Goal: Information Seeking & Learning: Learn about a topic

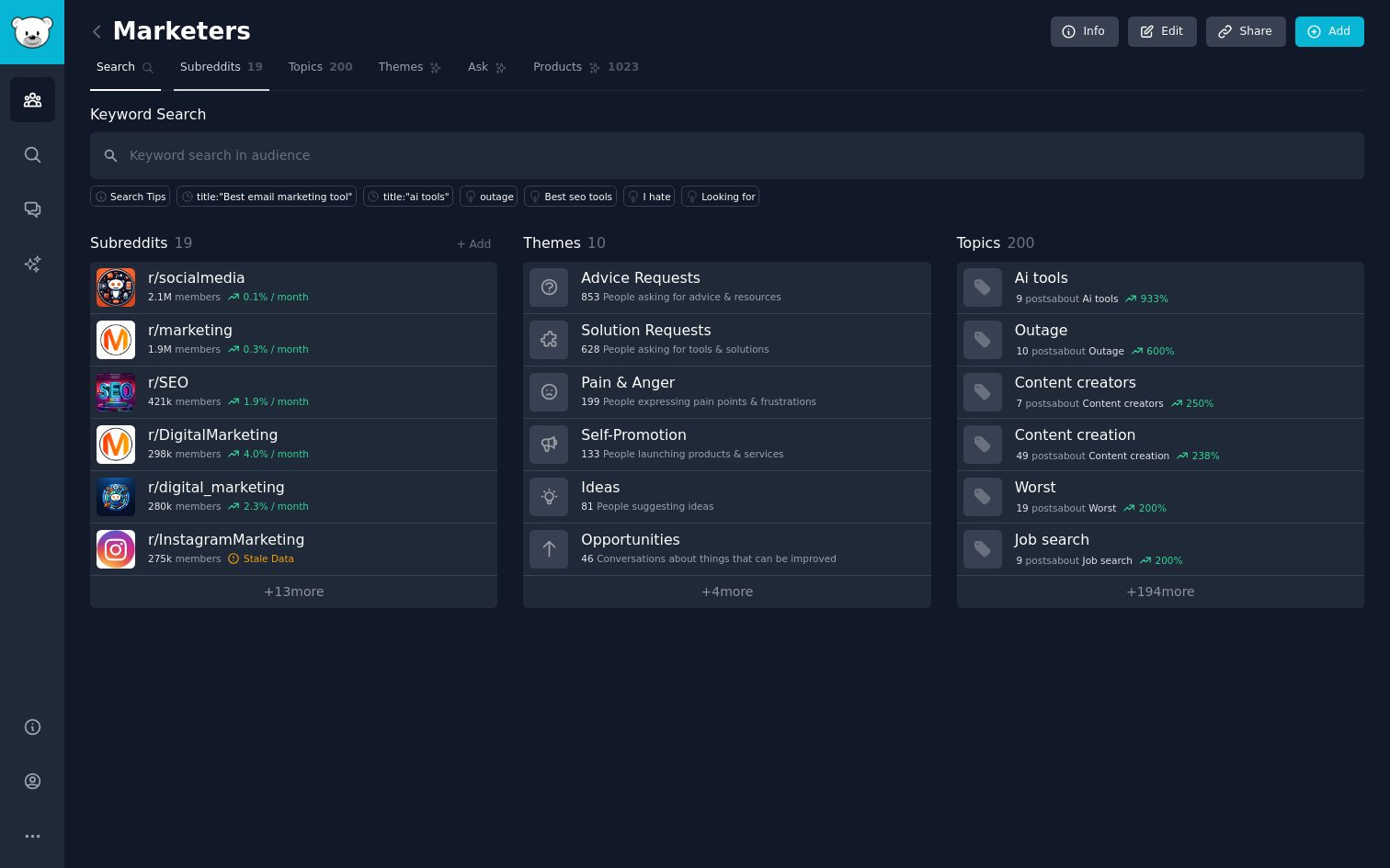
click at [231, 77] on link "Subreddits 19" at bounding box center [222, 72] width 96 height 38
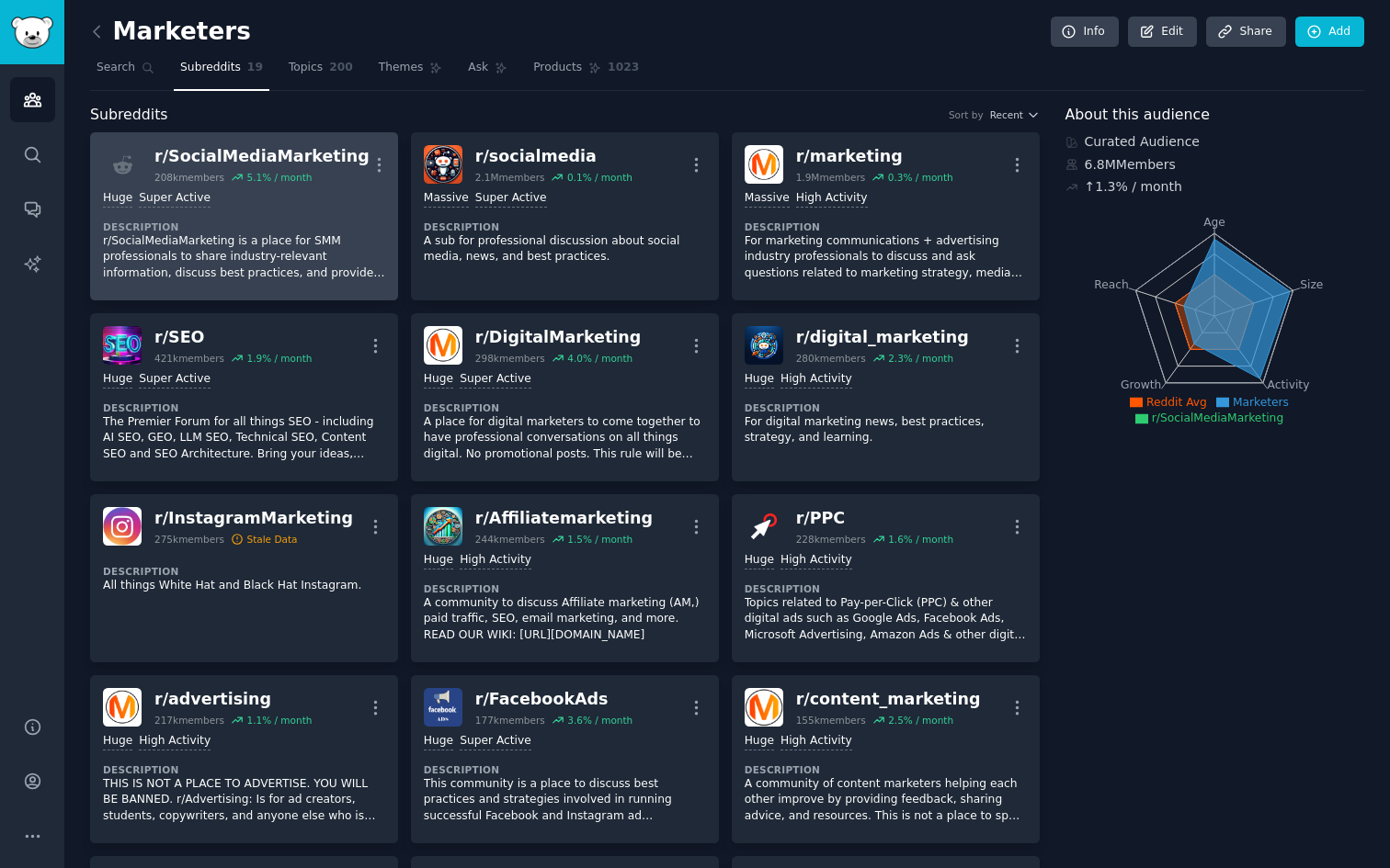
click at [314, 187] on div "Huge Super Active Description r/SocialMediaMarketing is a place for SMM profess…" at bounding box center [244, 236] width 282 height 104
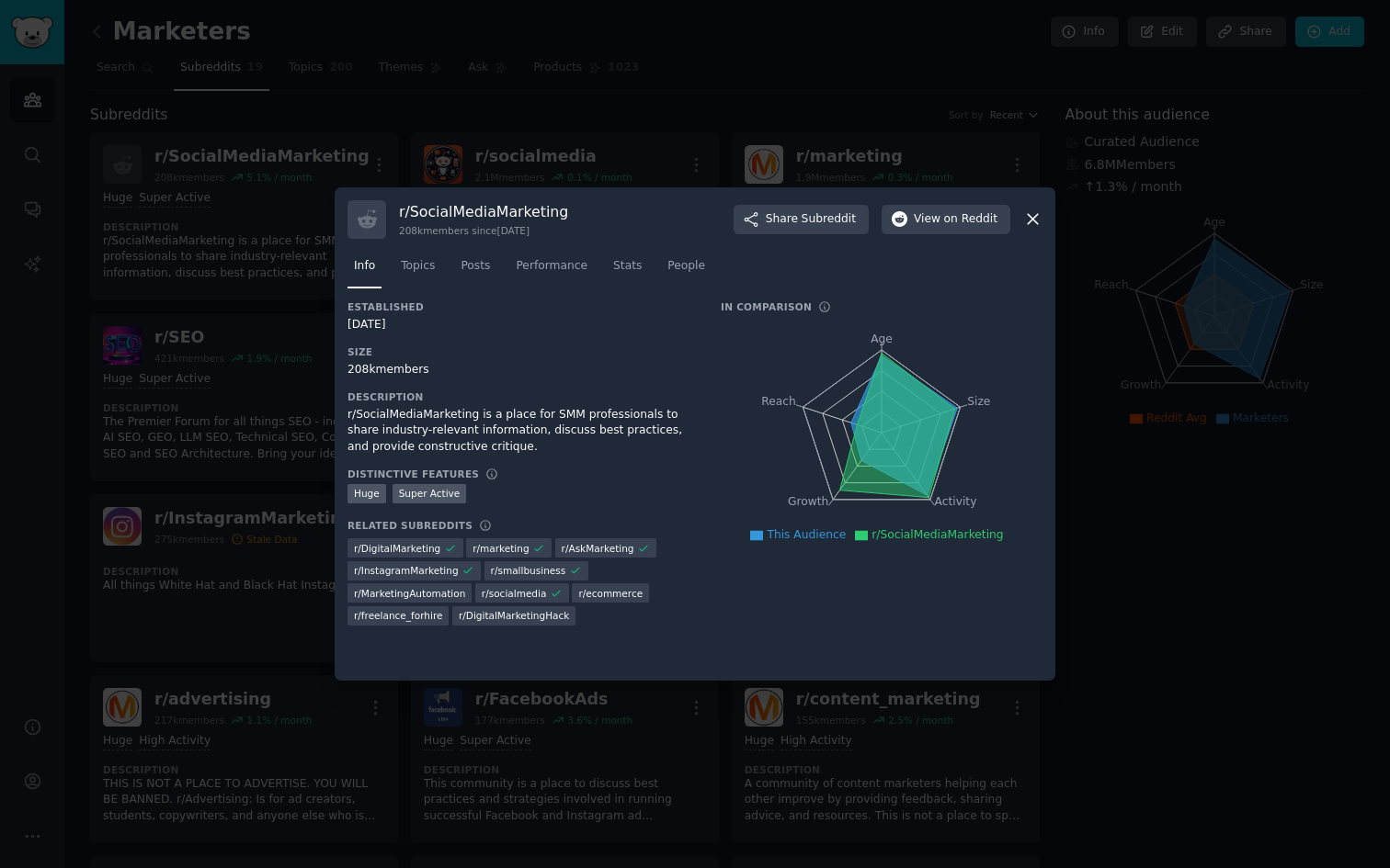
click at [511, 129] on div at bounding box center [695, 434] width 1390 height 868
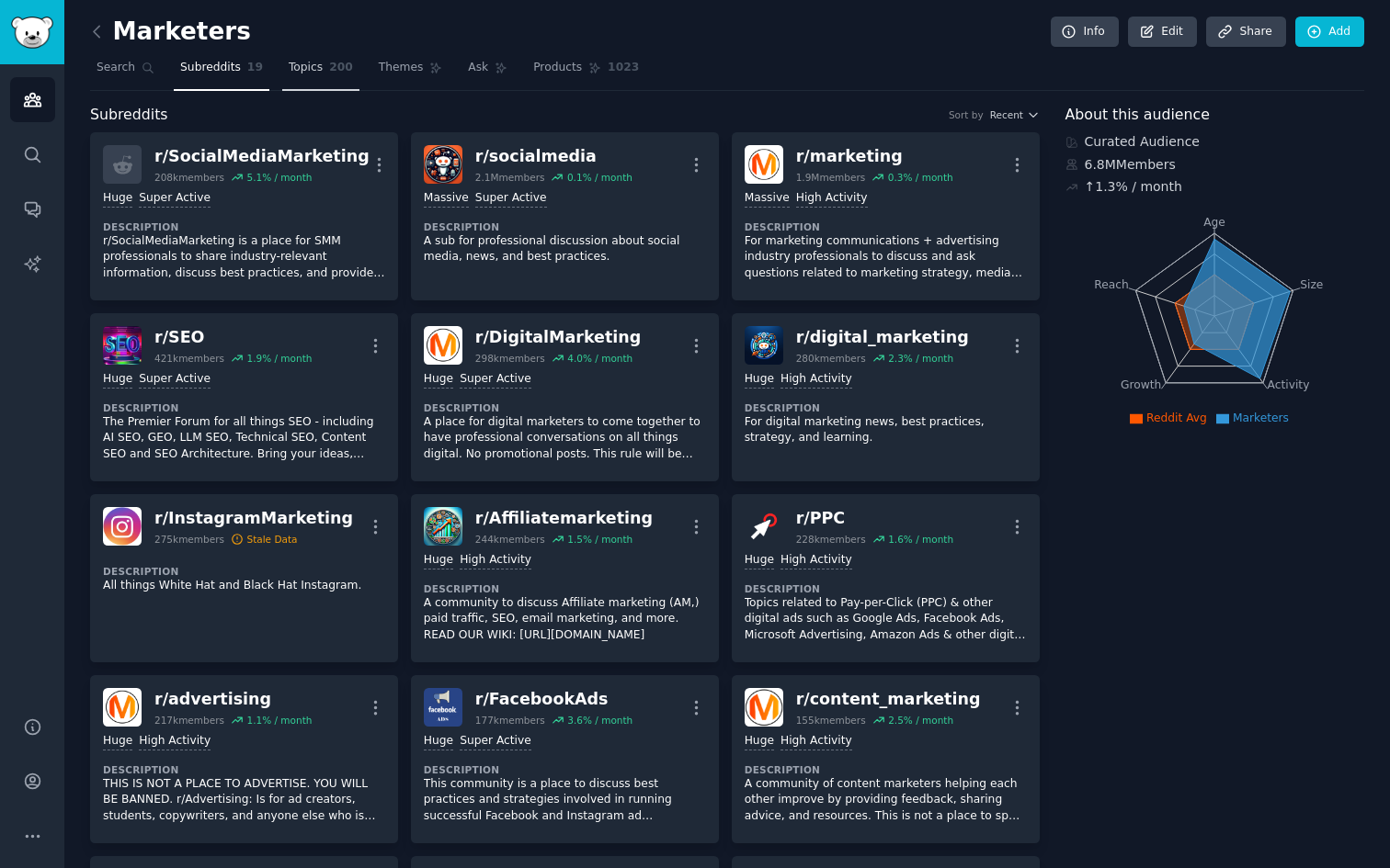
click at [293, 70] on span "Topics" at bounding box center [305, 69] width 34 height 17
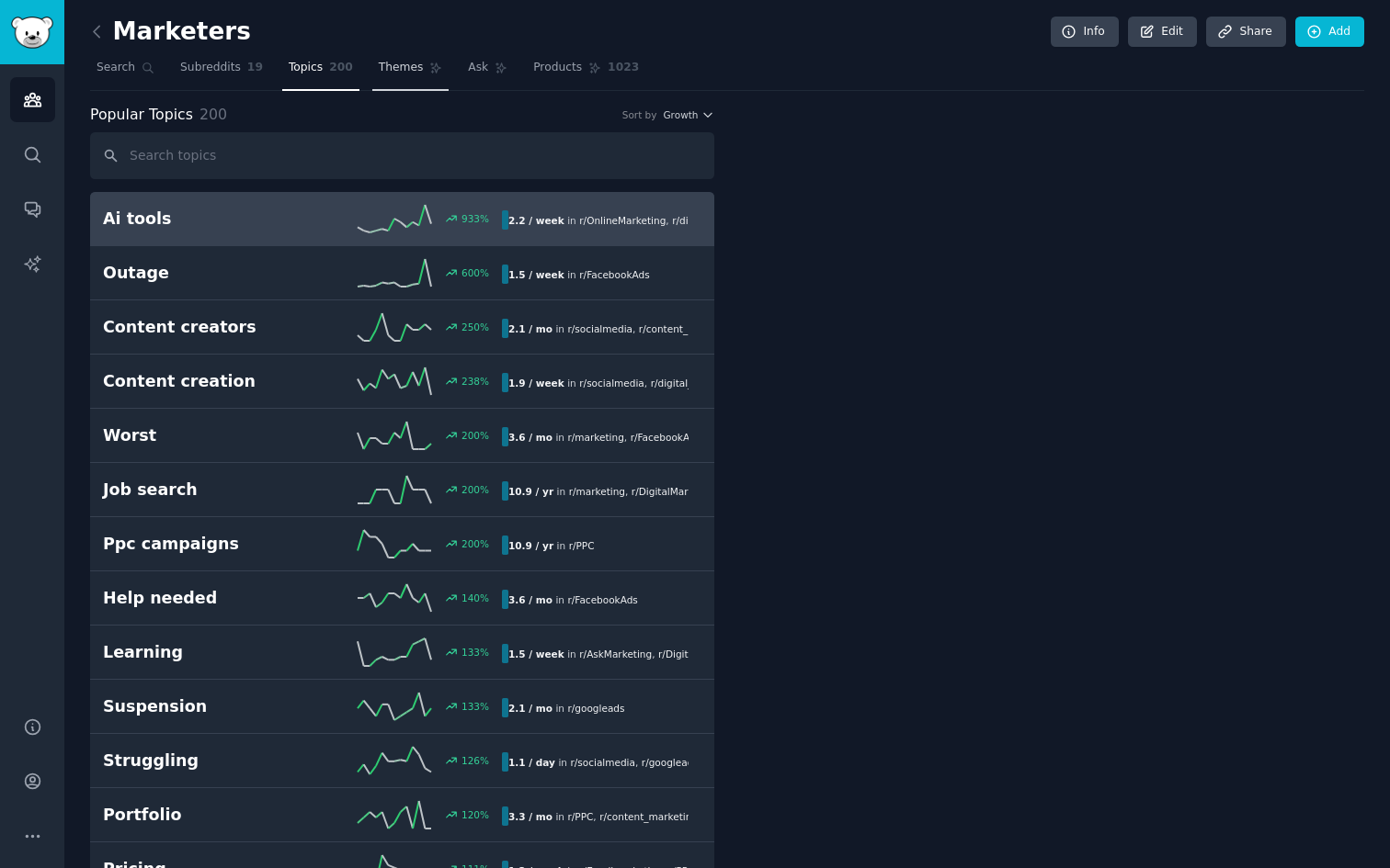
click at [424, 73] on link "Themes" at bounding box center [411, 72] width 77 height 38
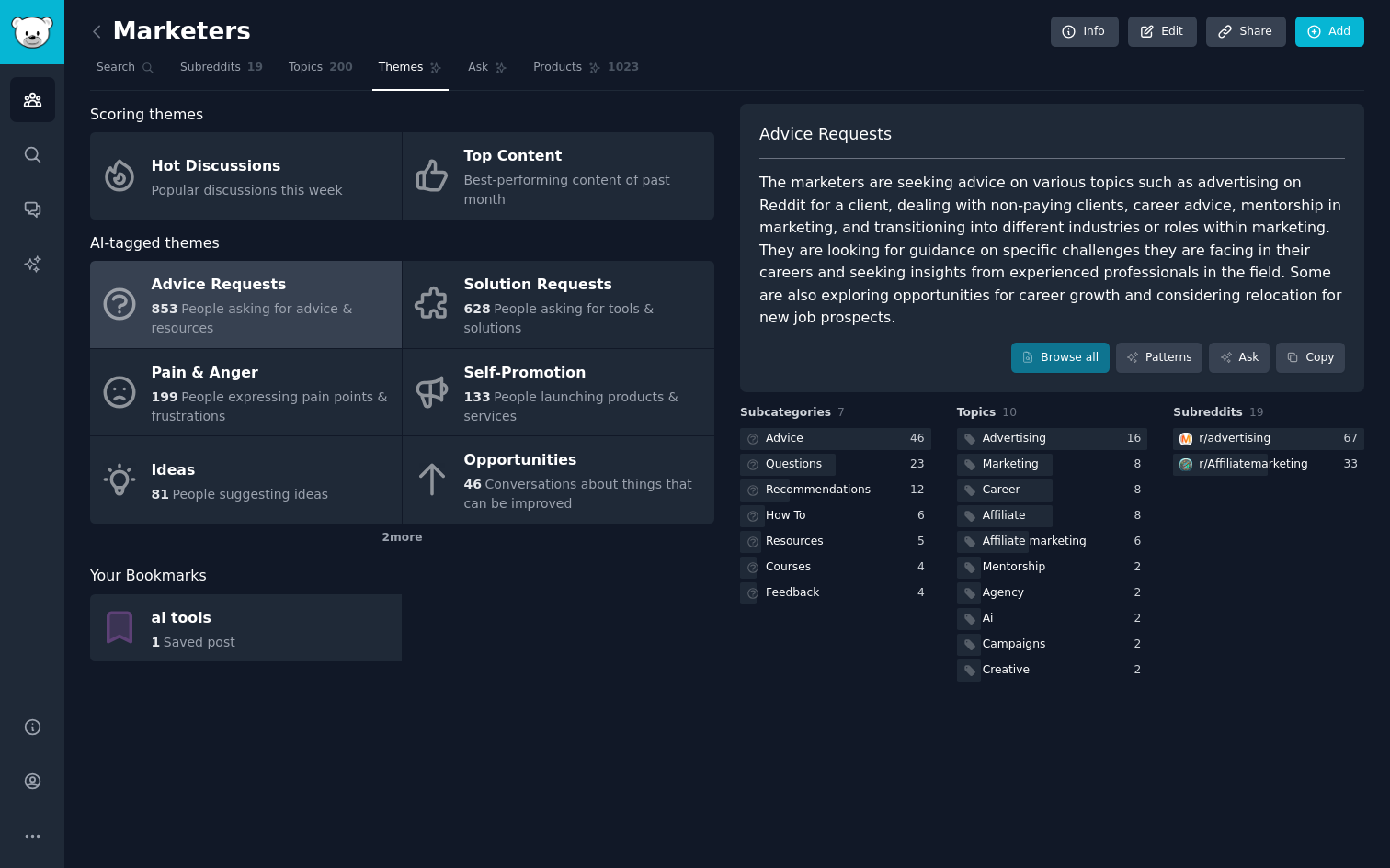
click at [423, 679] on div "Marketers Info Edit Share Add Search Subreddits 19 Topics 200 Themes Ask Produc…" at bounding box center [726, 434] width 1326 height 868
click at [407, 524] on div "2 more" at bounding box center [402, 538] width 624 height 29
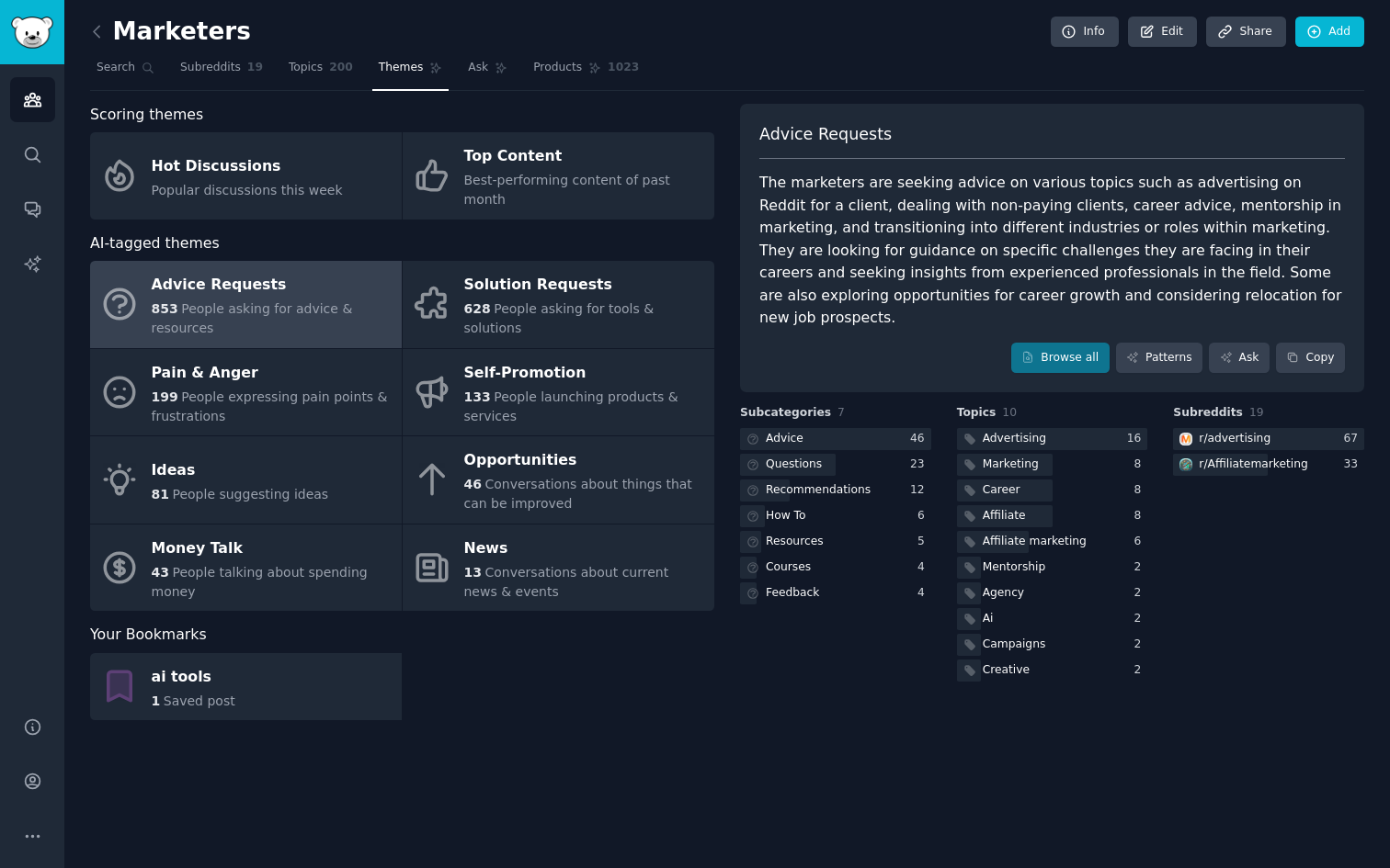
click at [518, 735] on div "Marketers Info Edit Share Add Search Subreddits 19 Topics 200 Themes Ask Produc…" at bounding box center [726, 434] width 1326 height 868
click at [680, 773] on div "Marketers Info Edit Share Add Search Subreddits 19 Topics 200 Themes Ask Produc…" at bounding box center [726, 434] width 1326 height 868
click at [319, 77] on link "Topics 200" at bounding box center [320, 72] width 77 height 38
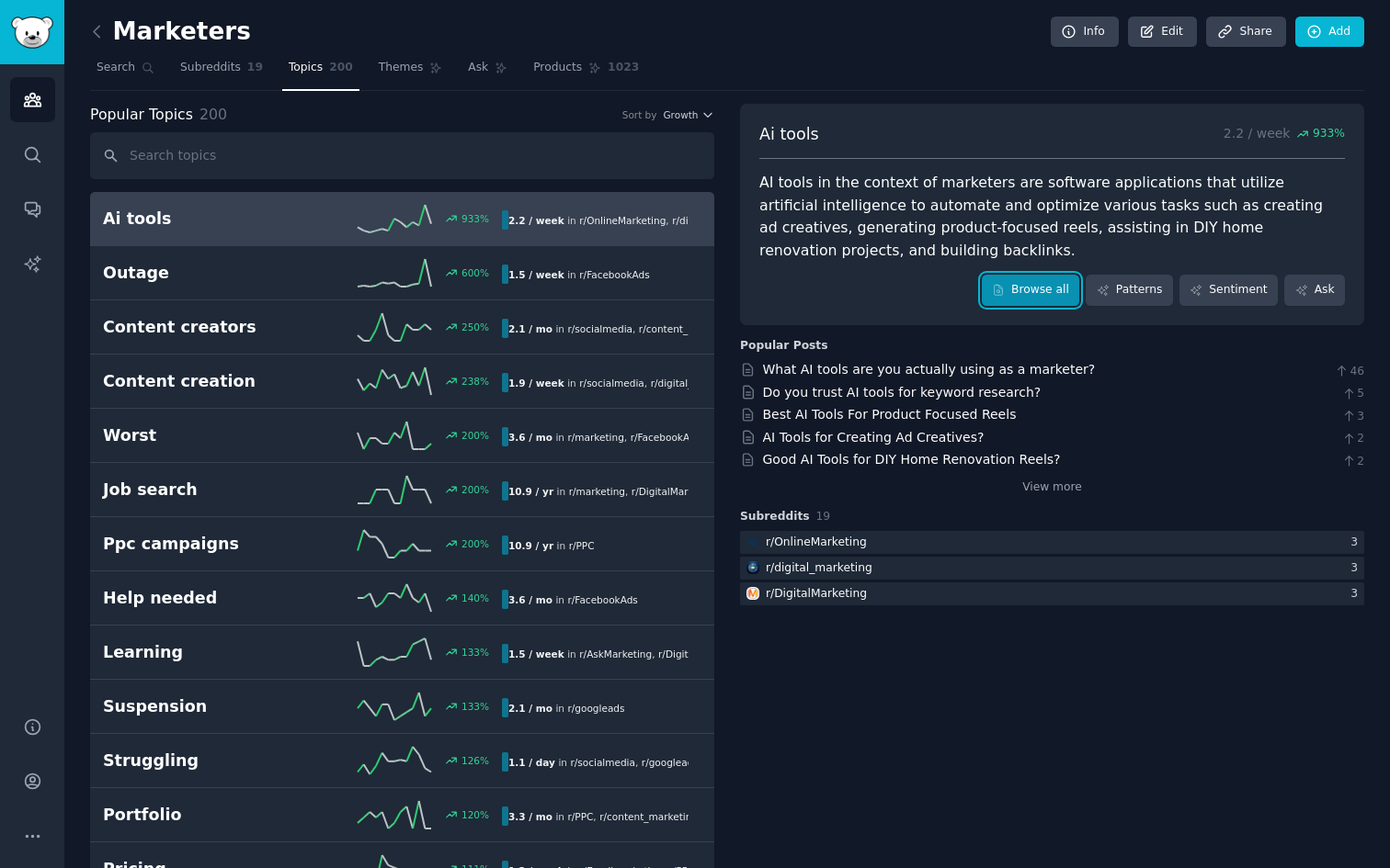
click at [1028, 300] on link "Browse all" at bounding box center [1031, 289] width 99 height 31
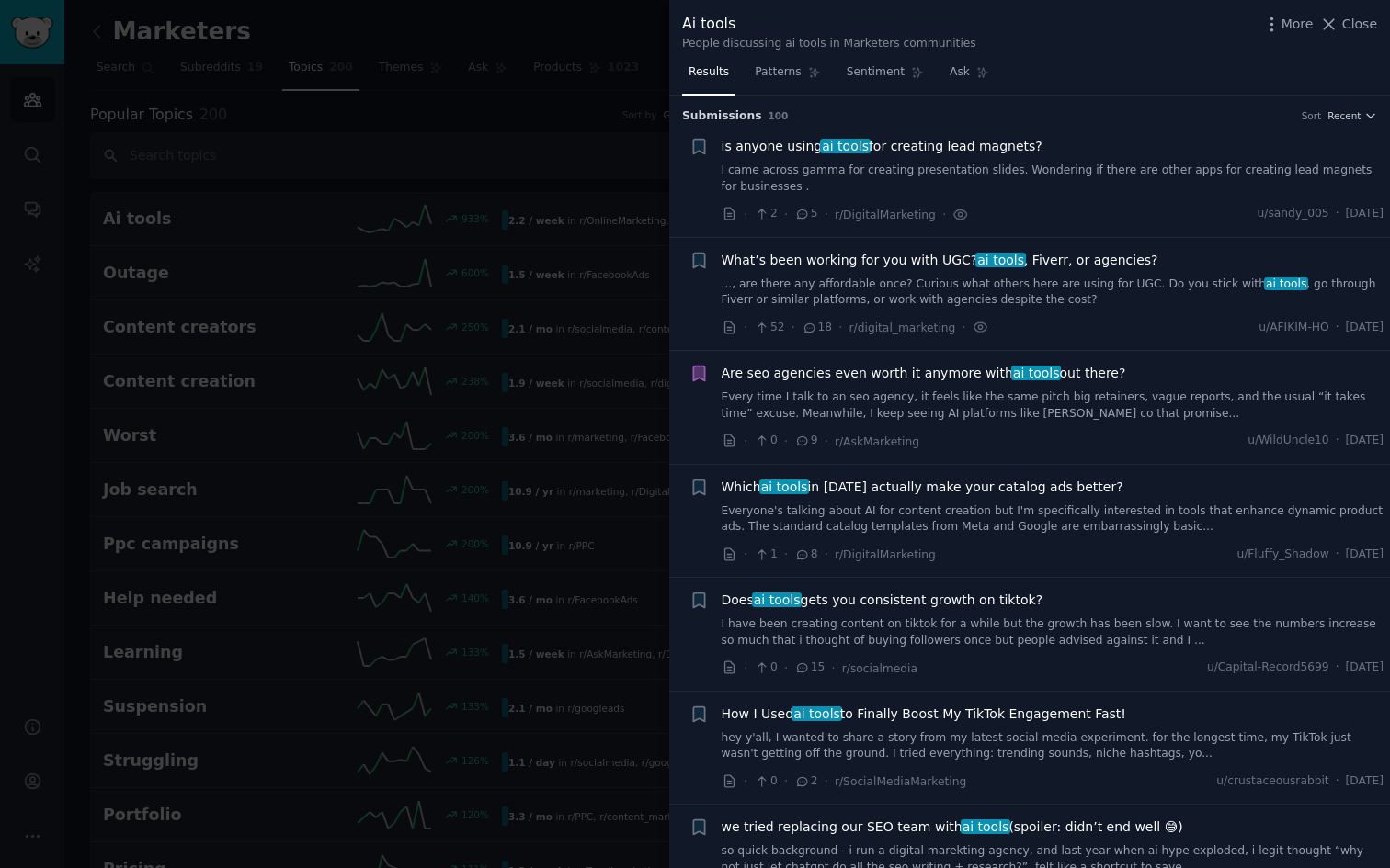
click at [985, 152] on span "is anyone using ai tools for creating lead magnets?" at bounding box center [882, 147] width 320 height 20
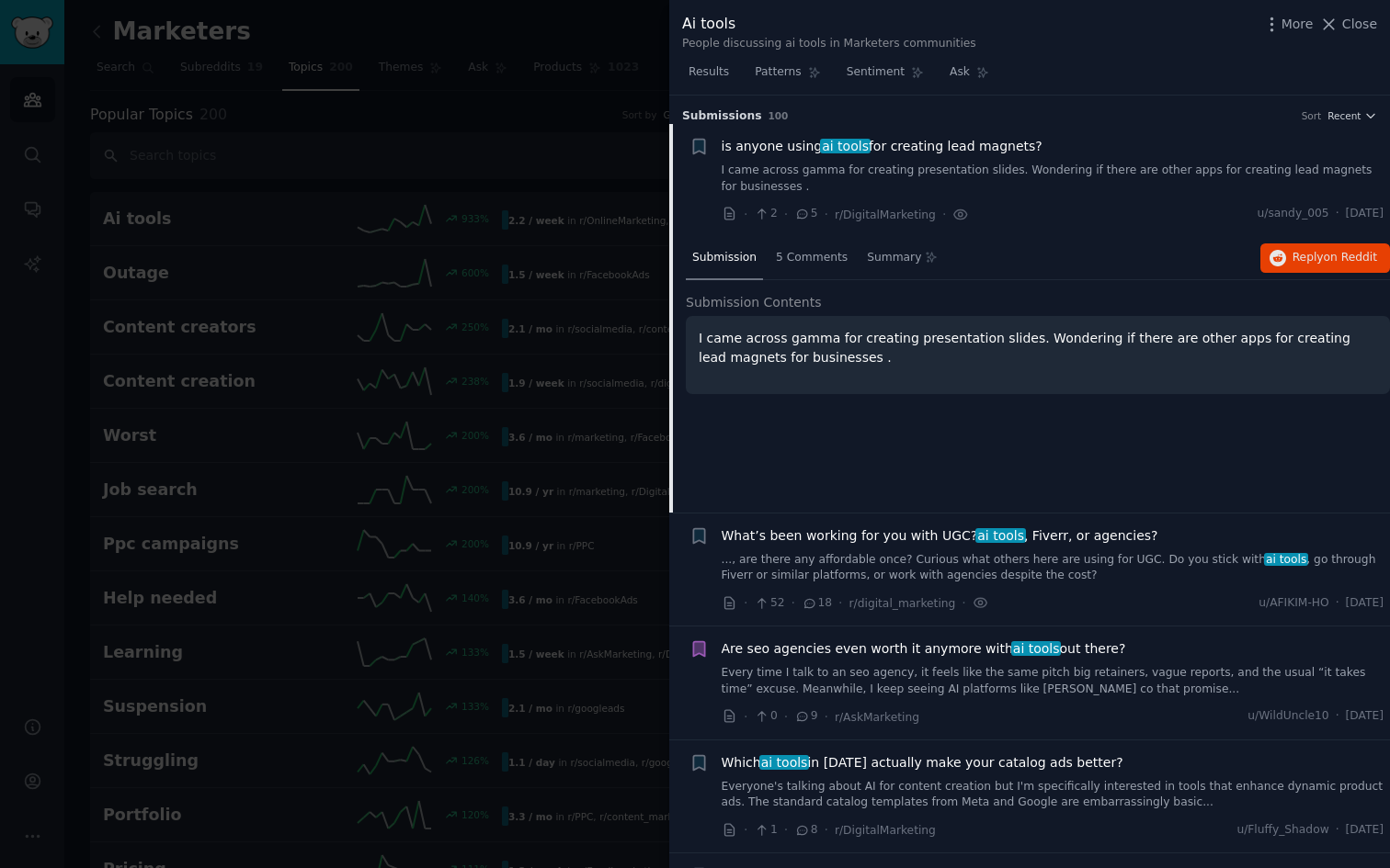
click at [1284, 765] on div "Which ai tools in [DATE] actually make your catalog ads better?" at bounding box center [1053, 763] width 663 height 20
click at [584, 427] on div at bounding box center [695, 434] width 1390 height 868
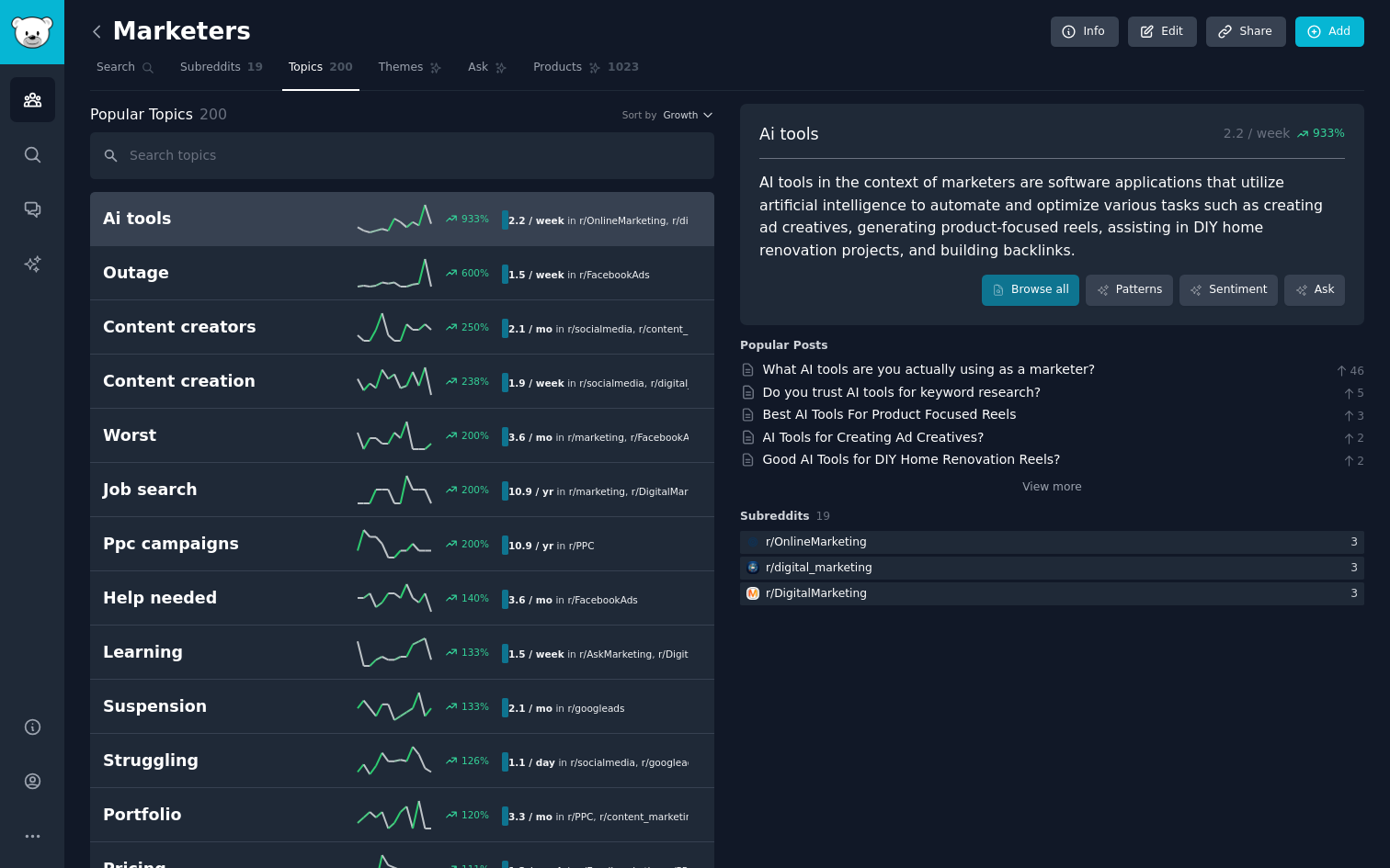
click at [105, 36] on icon at bounding box center [97, 31] width 20 height 20
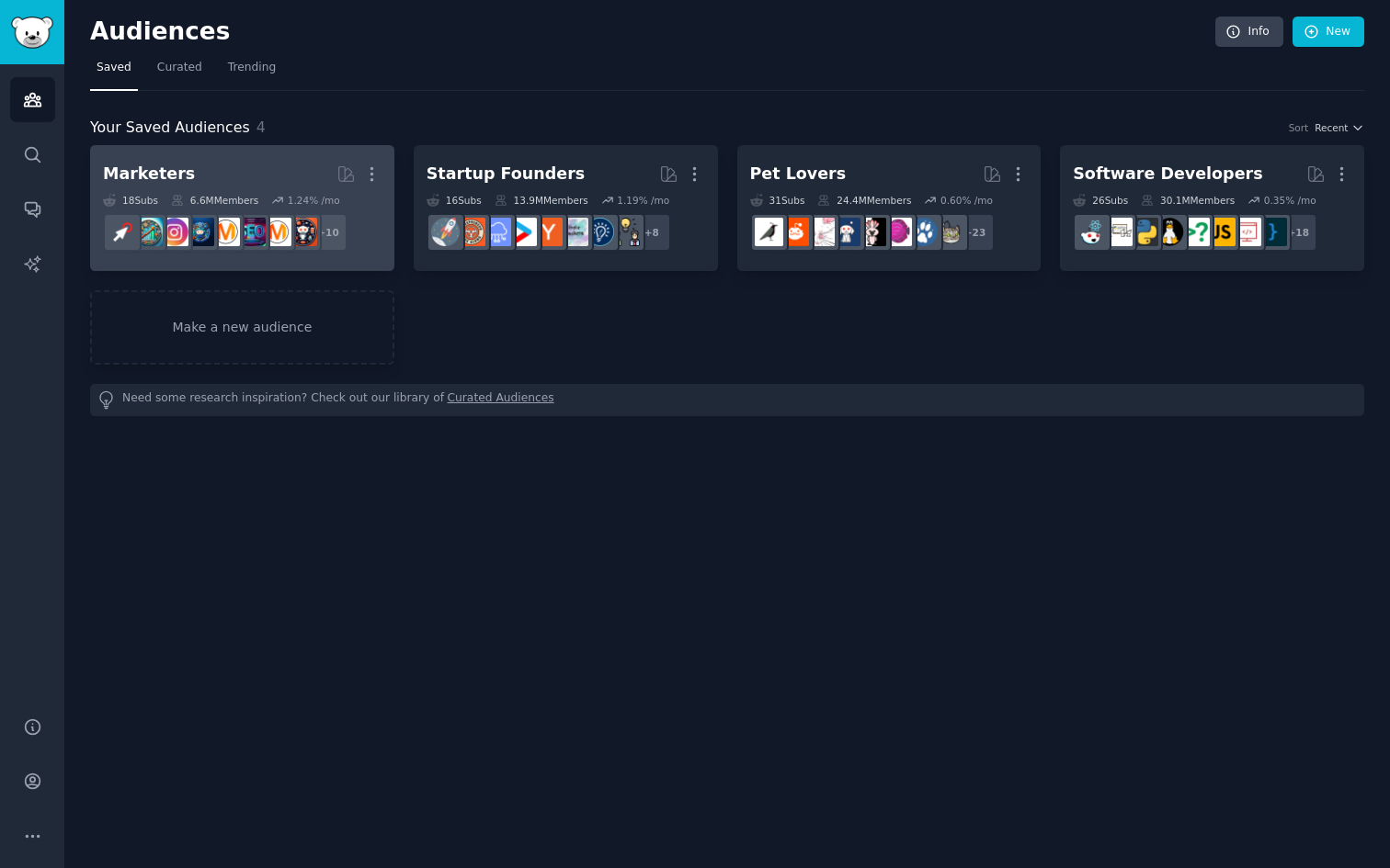
click at [212, 180] on h2 "Marketers Curated by GummySearch More" at bounding box center [242, 174] width 278 height 32
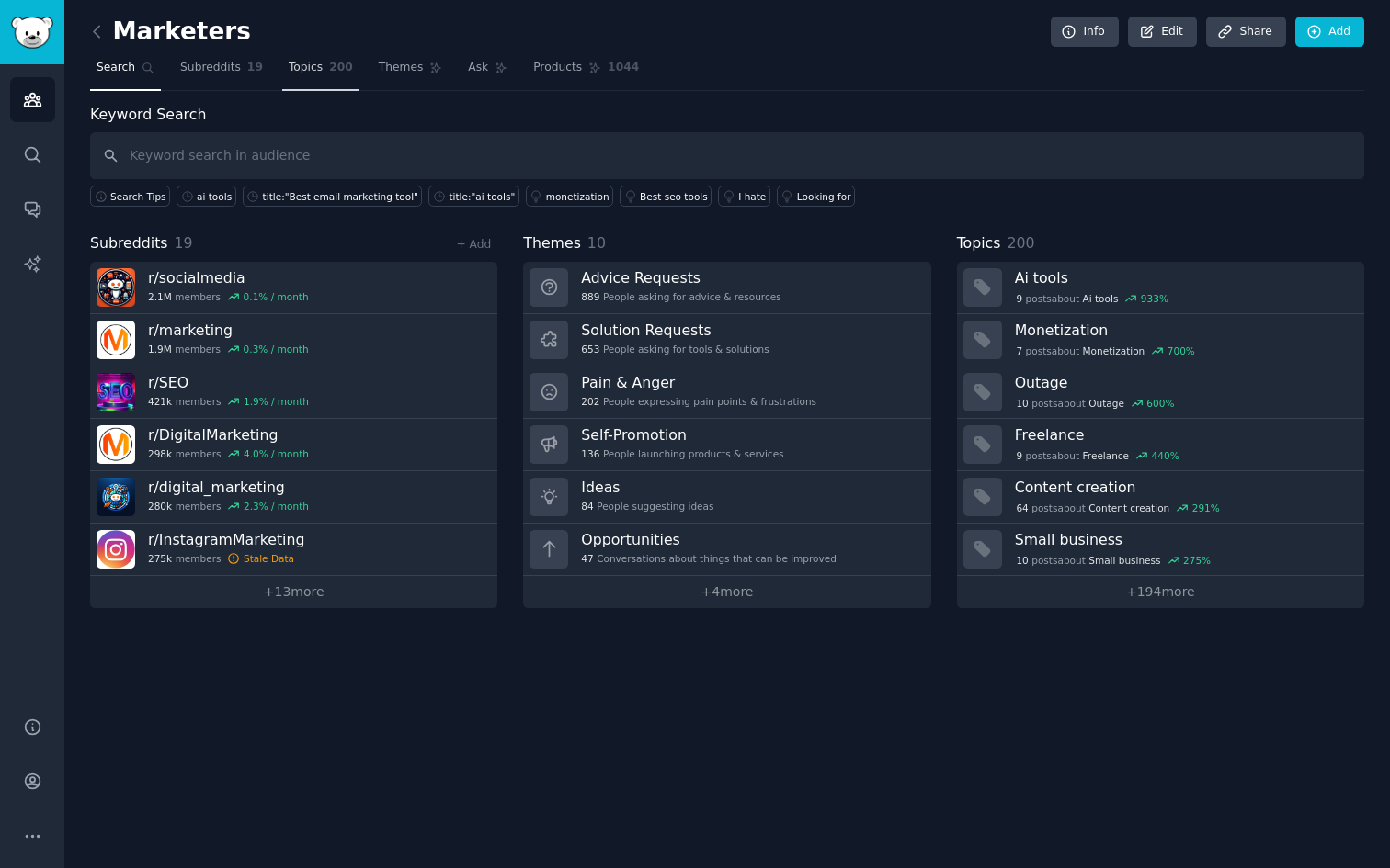
click at [307, 67] on span "Topics" at bounding box center [305, 69] width 34 height 17
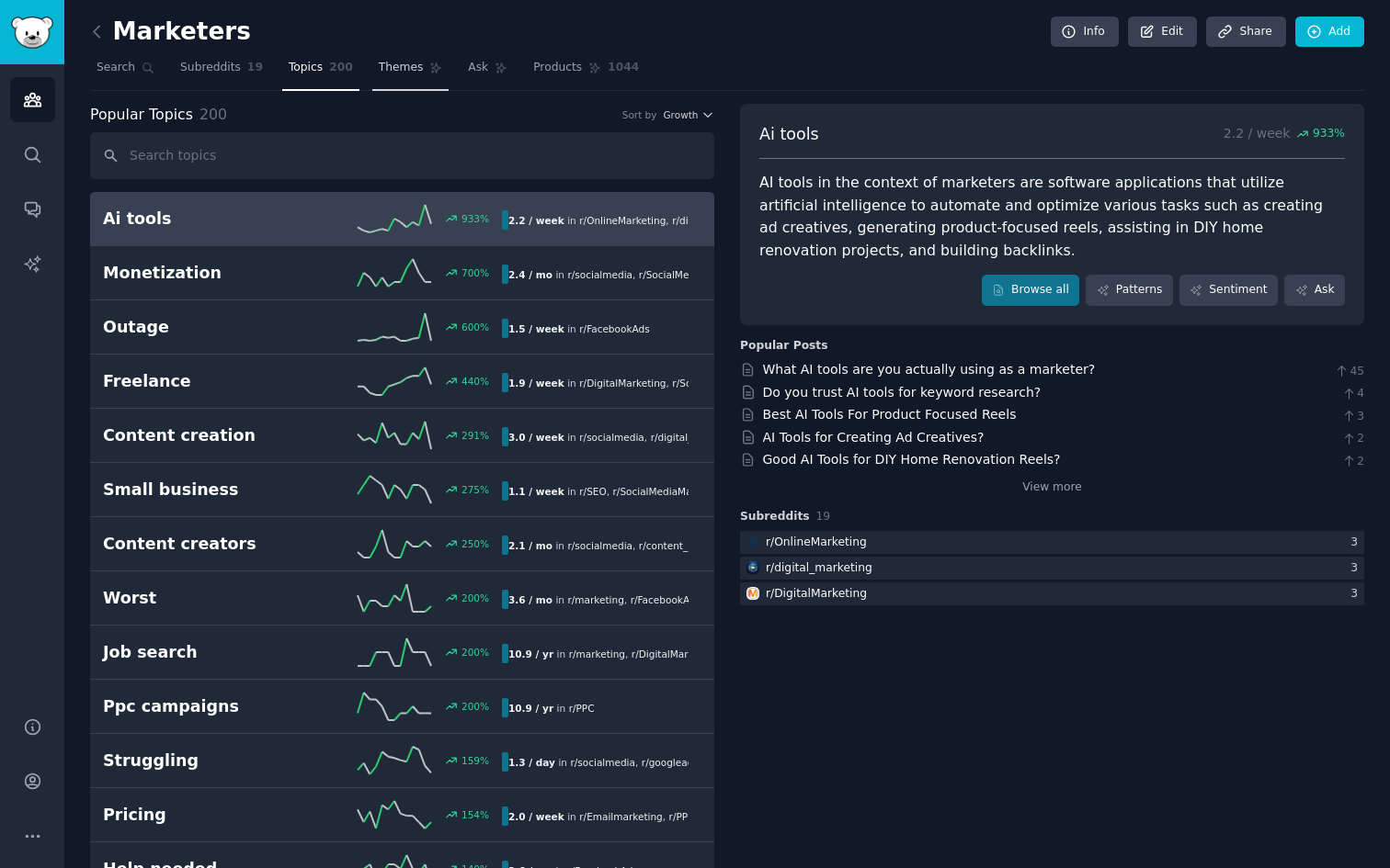
click at [418, 72] on link "Themes" at bounding box center [411, 72] width 77 height 38
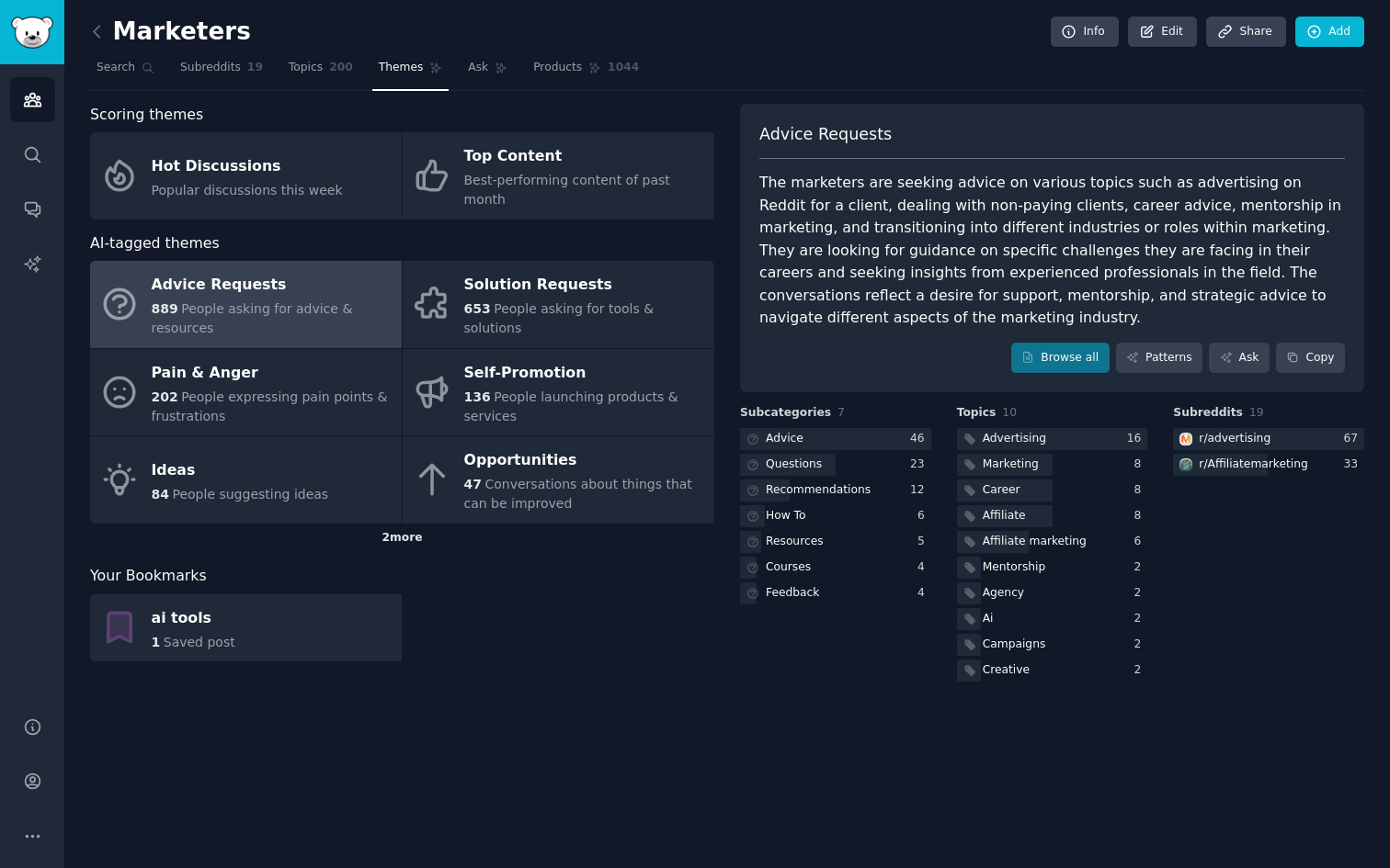
click at [408, 524] on div "2 more" at bounding box center [402, 538] width 624 height 29
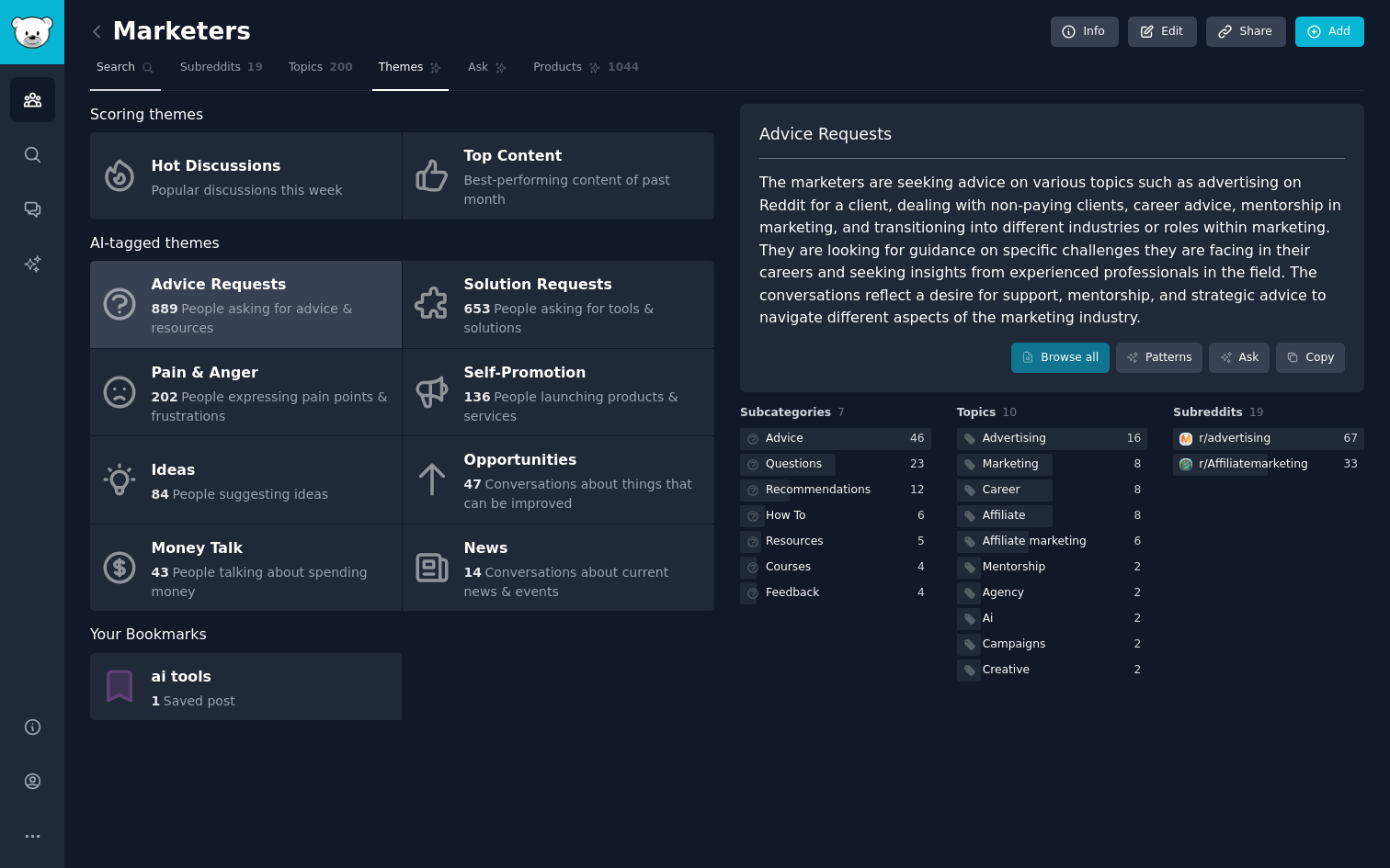
click at [120, 85] on link "Search" at bounding box center [125, 72] width 70 height 38
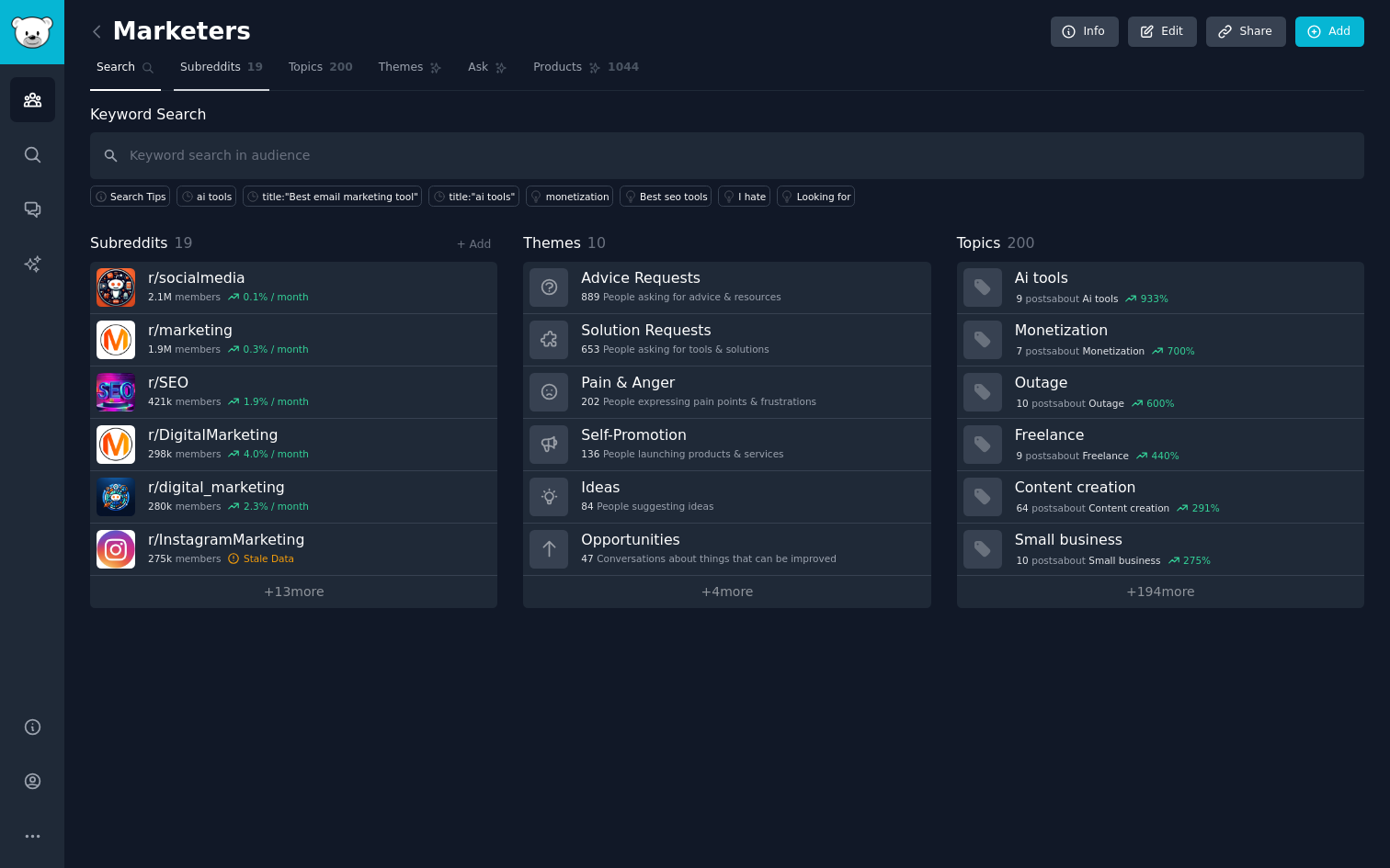
click at [222, 61] on span "Subreddits" at bounding box center [211, 69] width 61 height 17
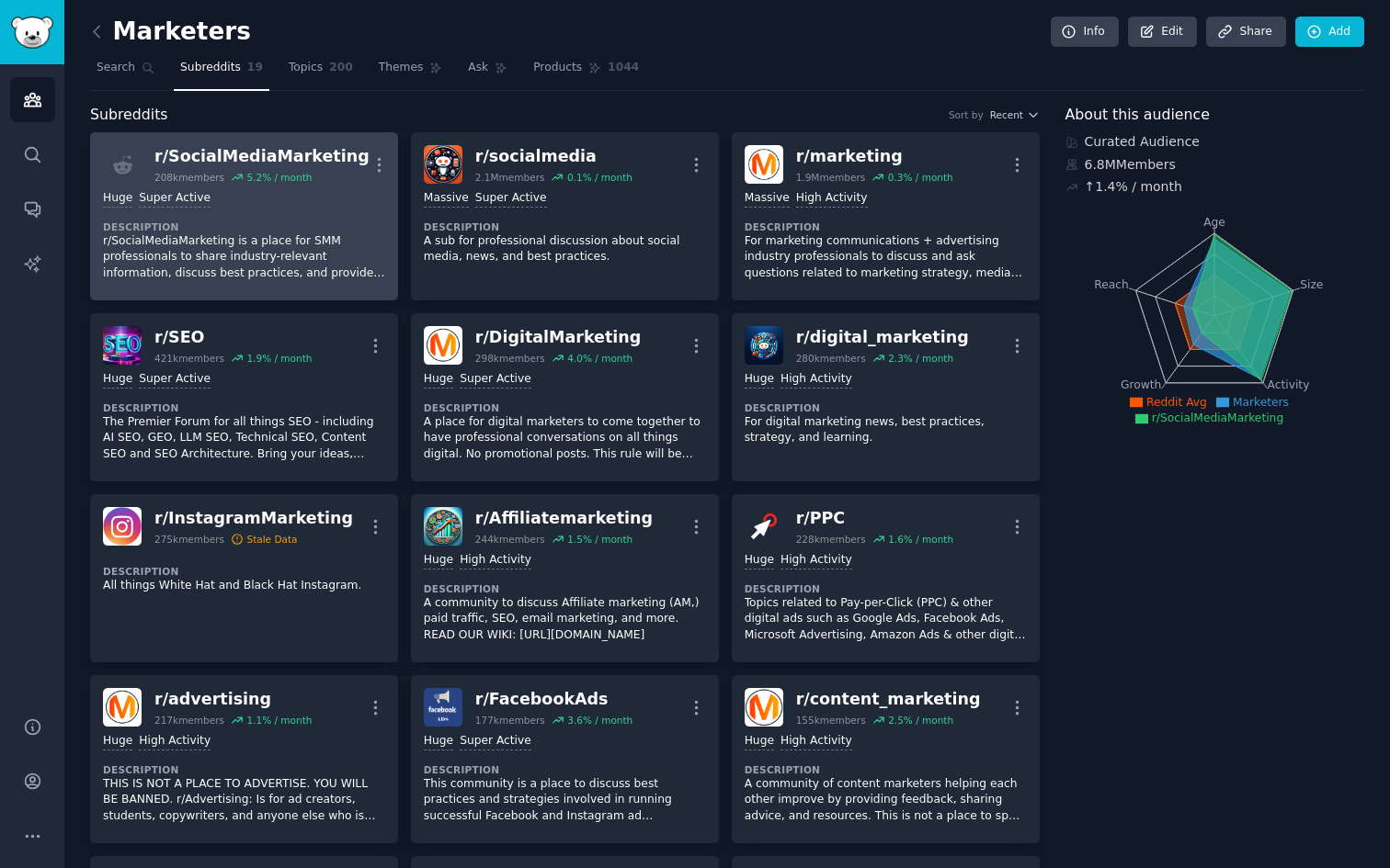
click at [315, 211] on div "Huge Super Active Description r/SocialMediaMarketing is a place for SMM profess…" at bounding box center [244, 236] width 282 height 104
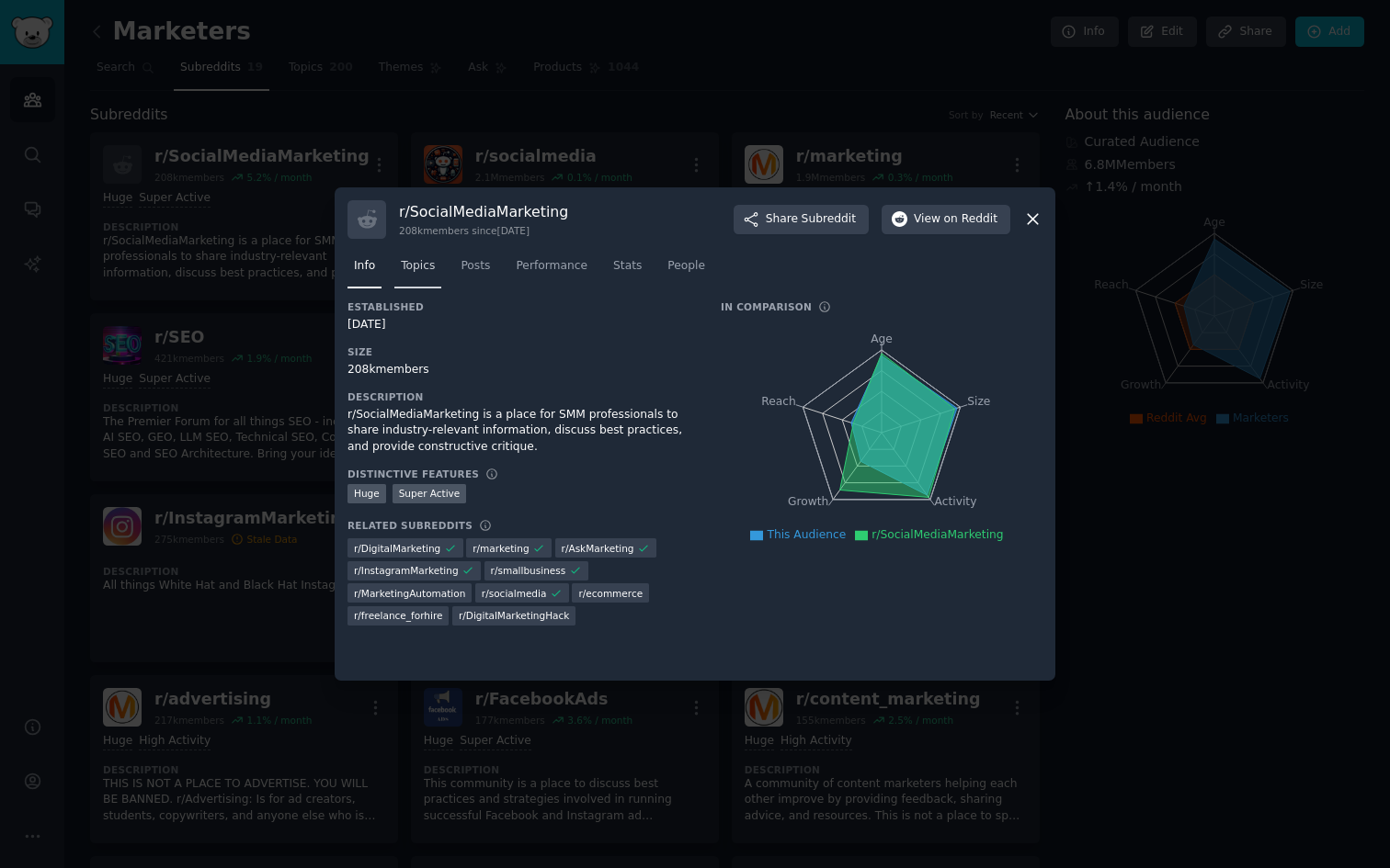
click at [401, 271] on span "Topics" at bounding box center [417, 267] width 34 height 17
